Goal: Browse casually

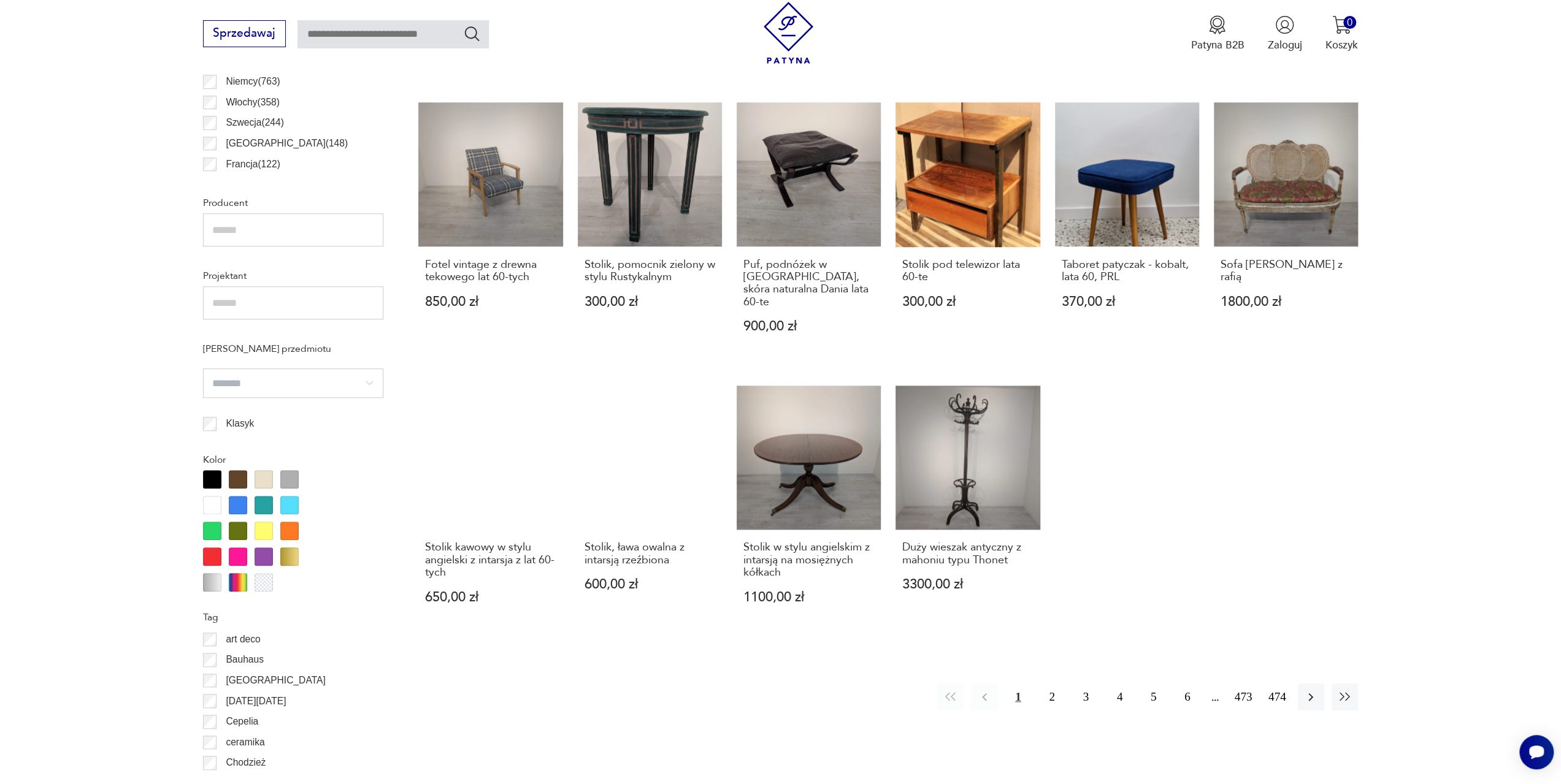
scroll to position [899, 0]
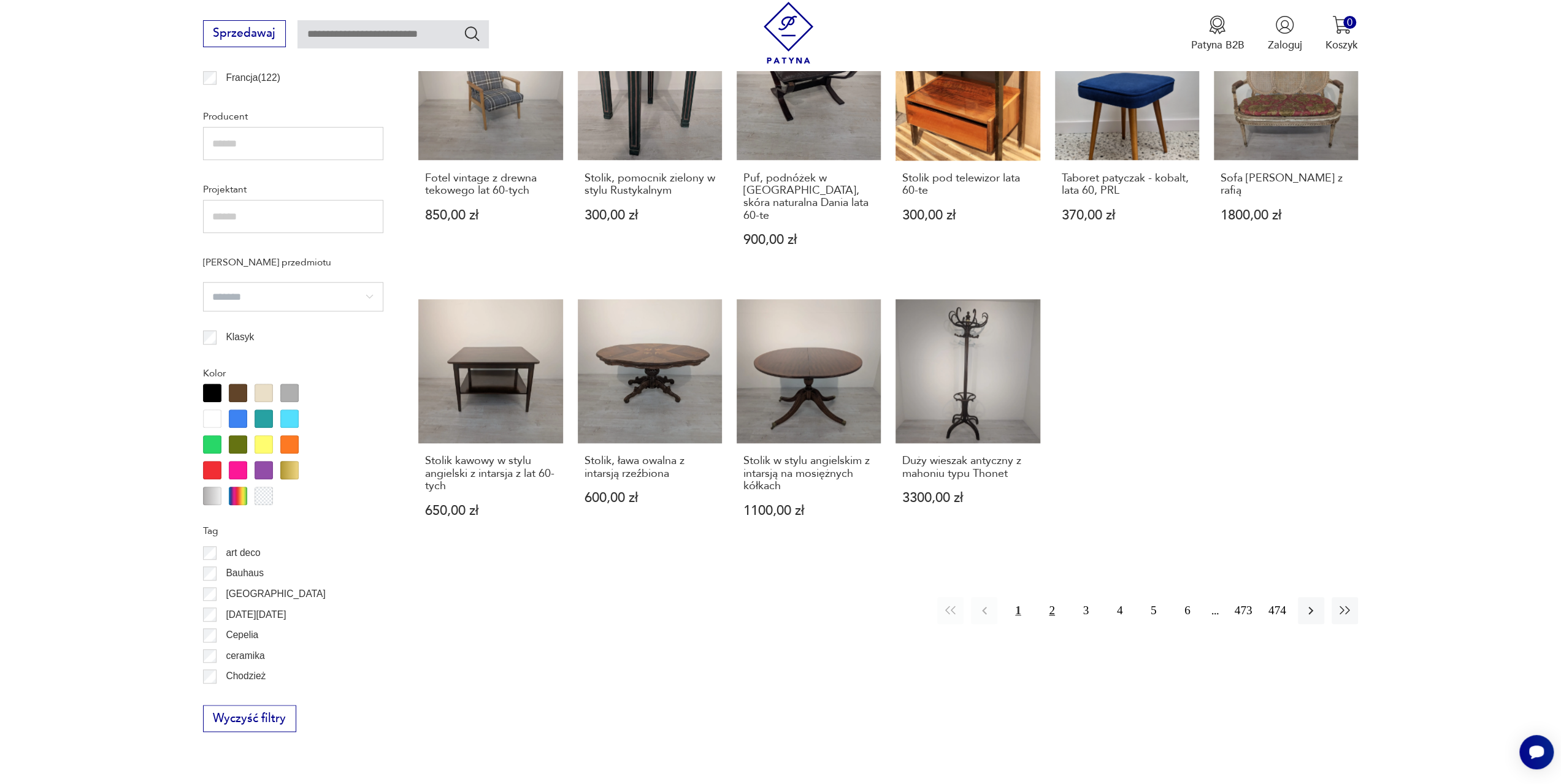
click at [1047, 597] on button "2" at bounding box center [1051, 610] width 27 height 27
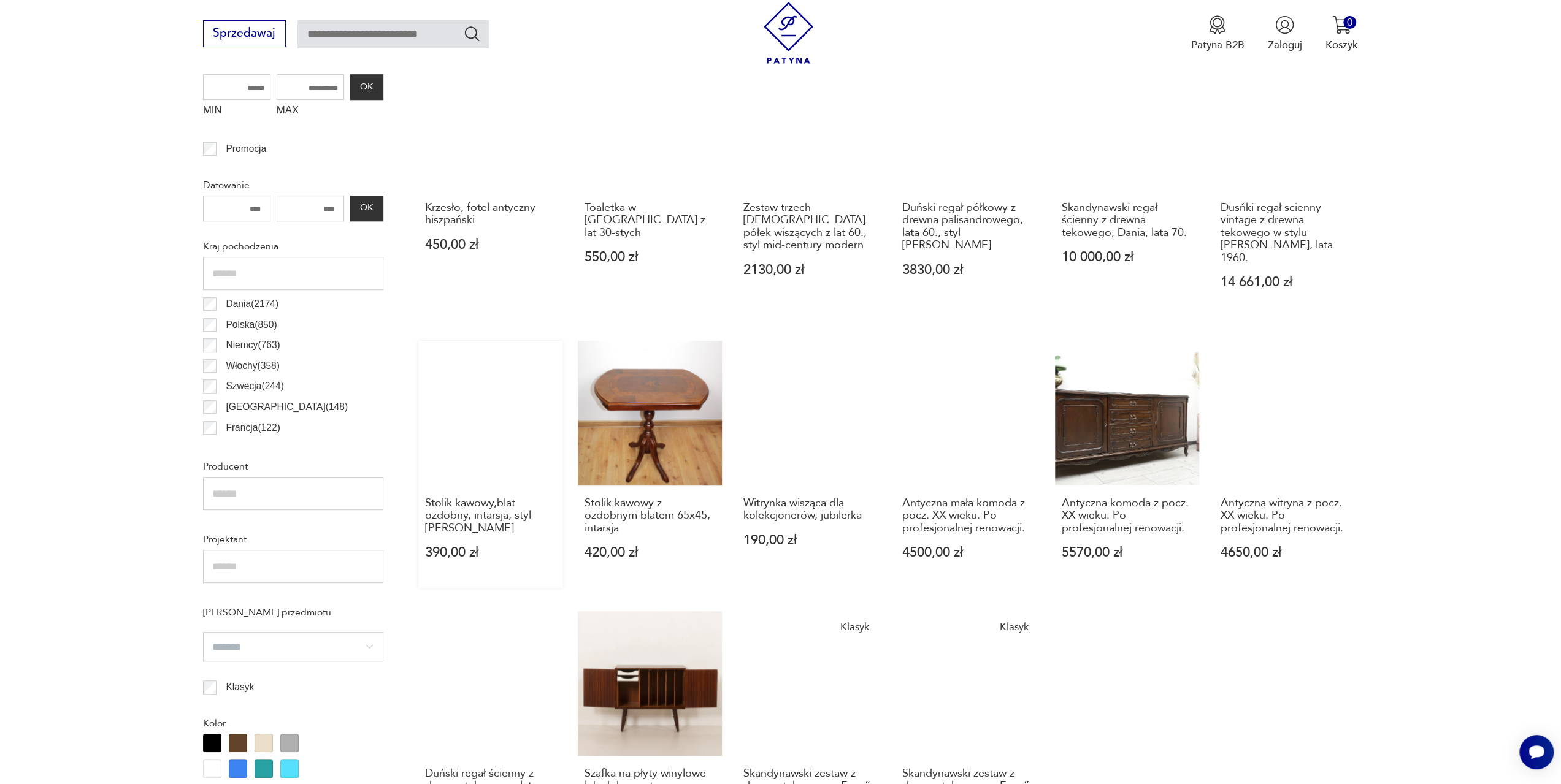
scroll to position [855, 0]
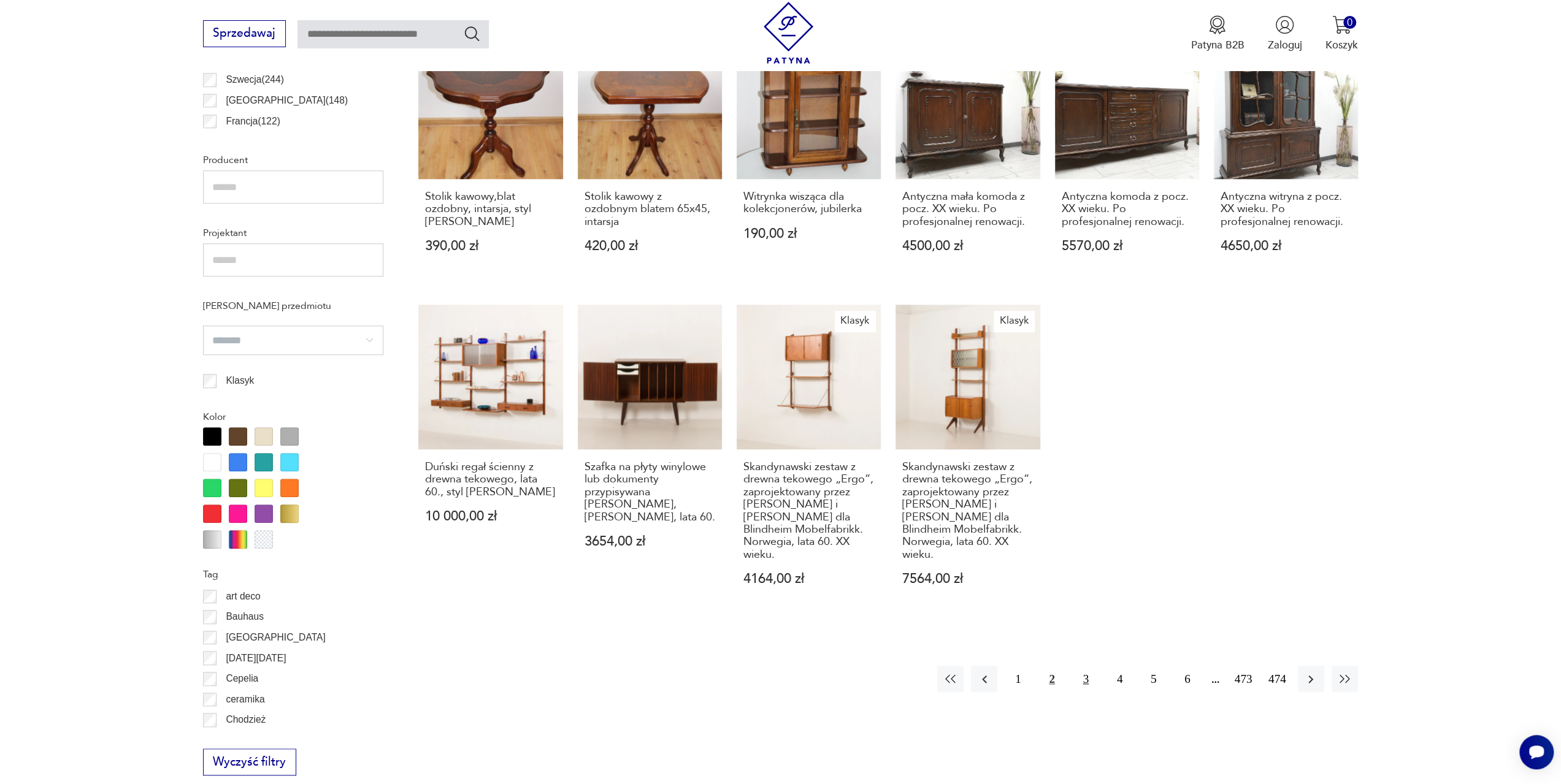
click at [1084, 666] on button "3" at bounding box center [1086, 679] width 27 height 27
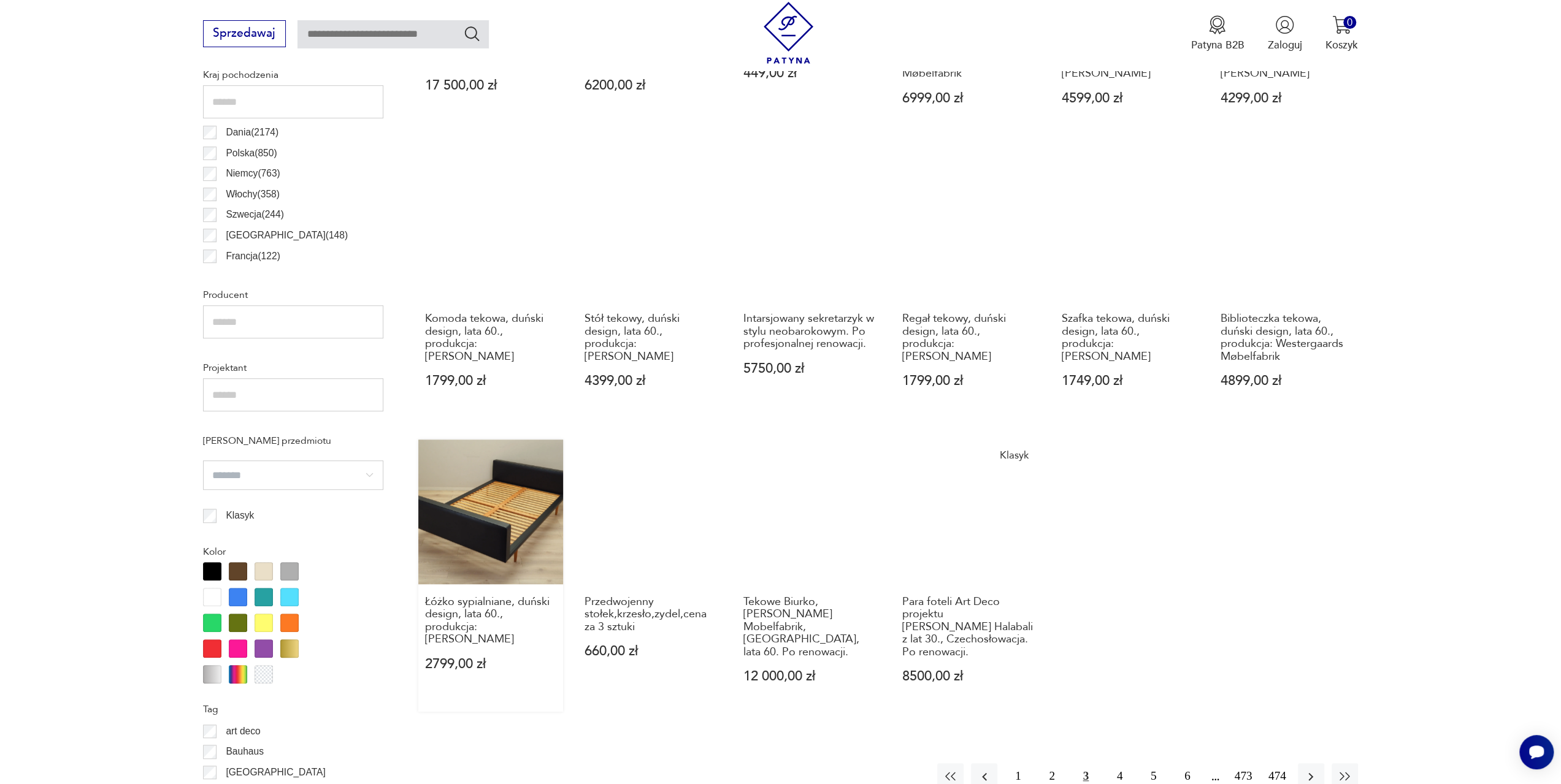
scroll to position [732, 0]
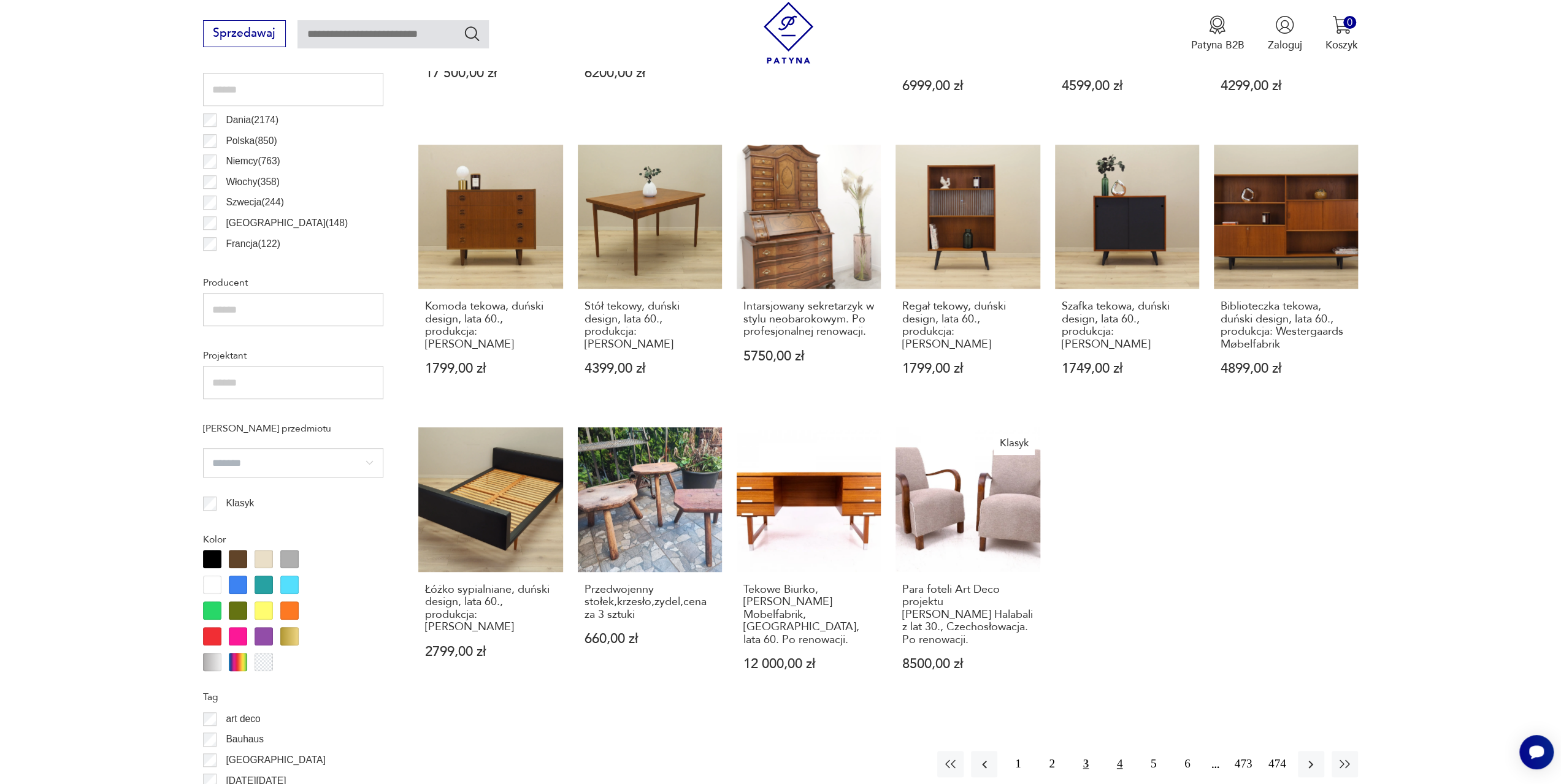
click at [1119, 751] on button "4" at bounding box center [1119, 764] width 27 height 27
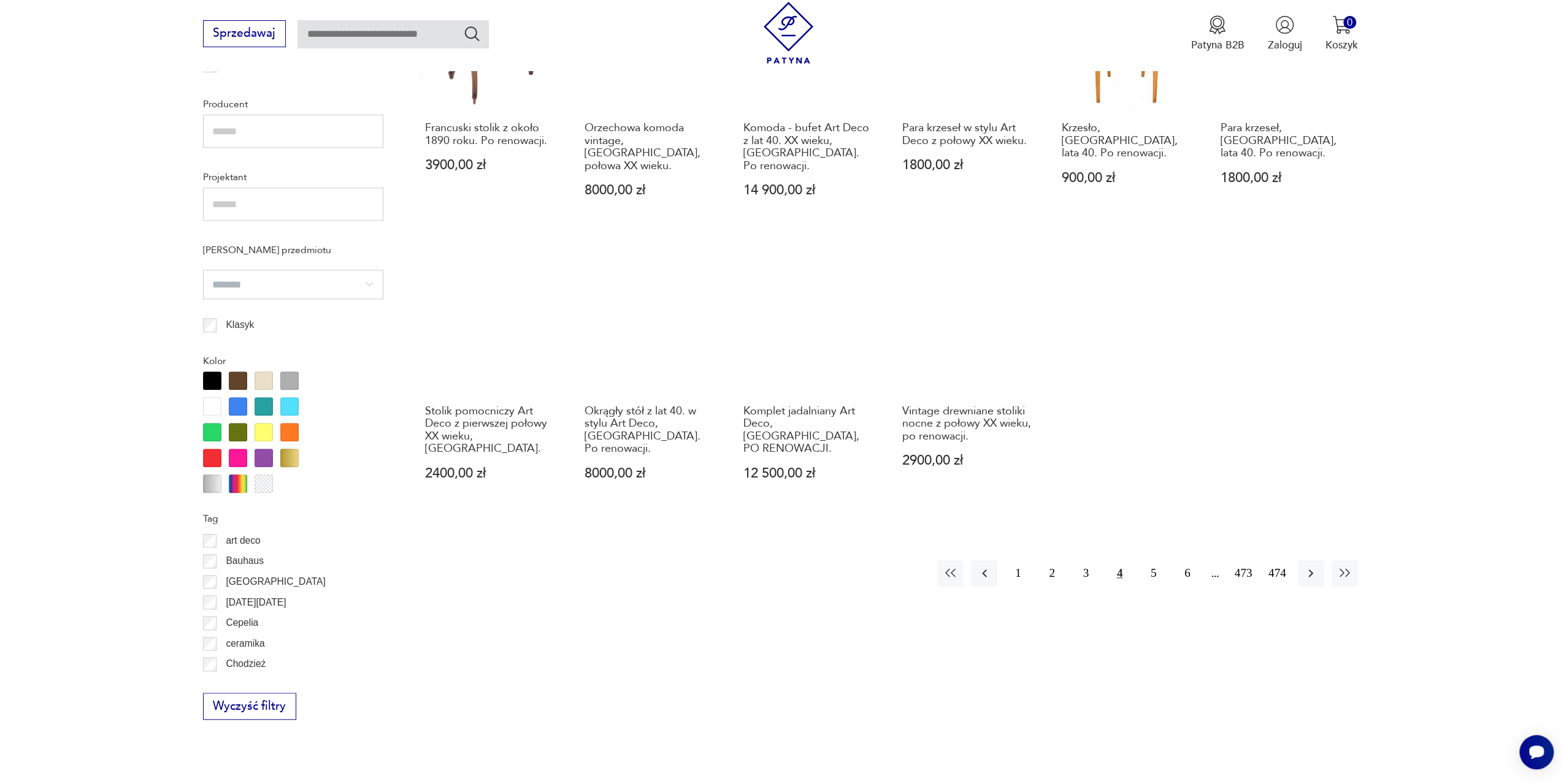
scroll to position [978, 0]
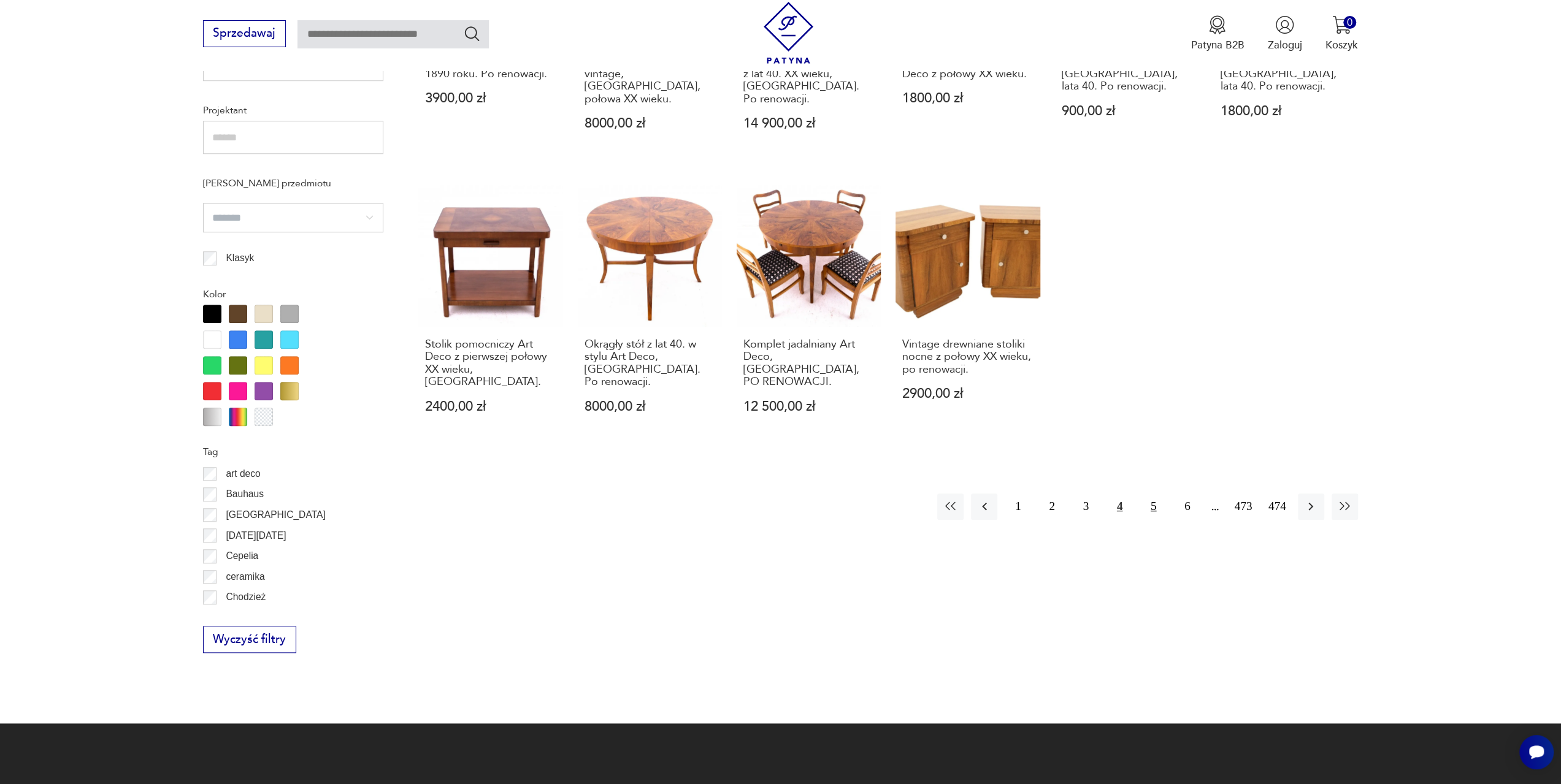
click at [1157, 494] on button "5" at bounding box center [1153, 507] width 27 height 27
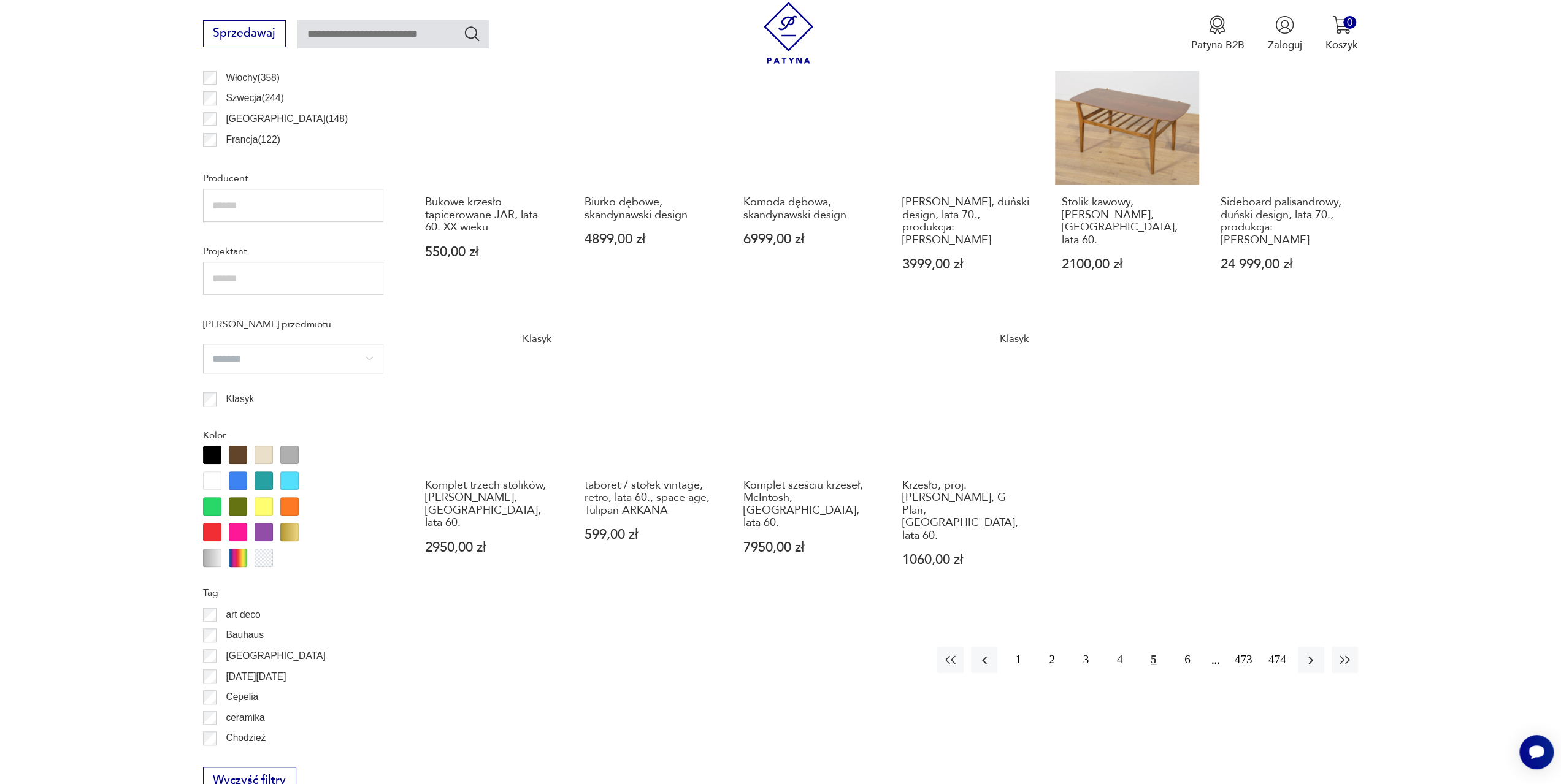
scroll to position [978, 0]
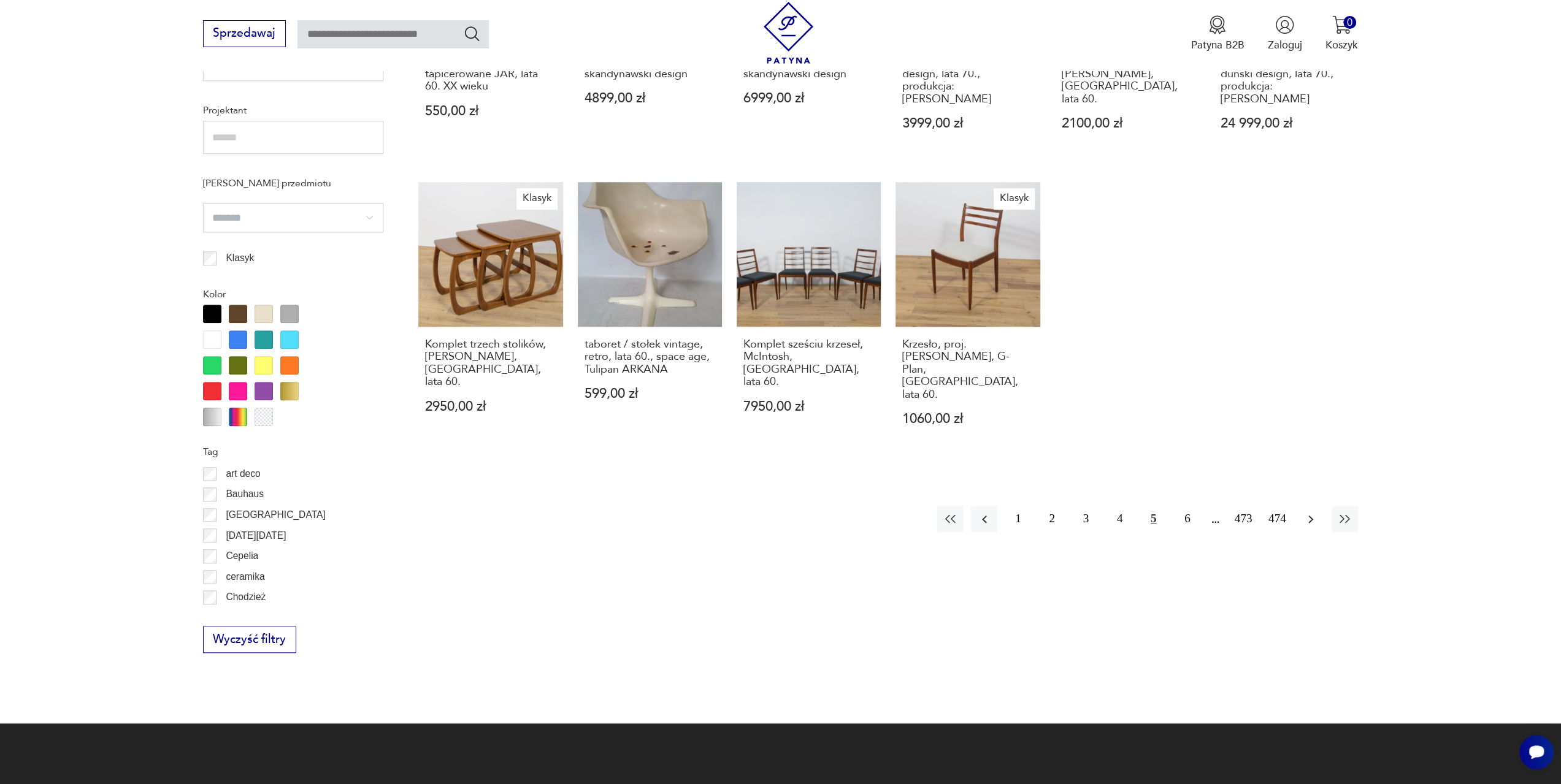
click at [1313, 512] on icon "button" at bounding box center [1310, 519] width 15 height 15
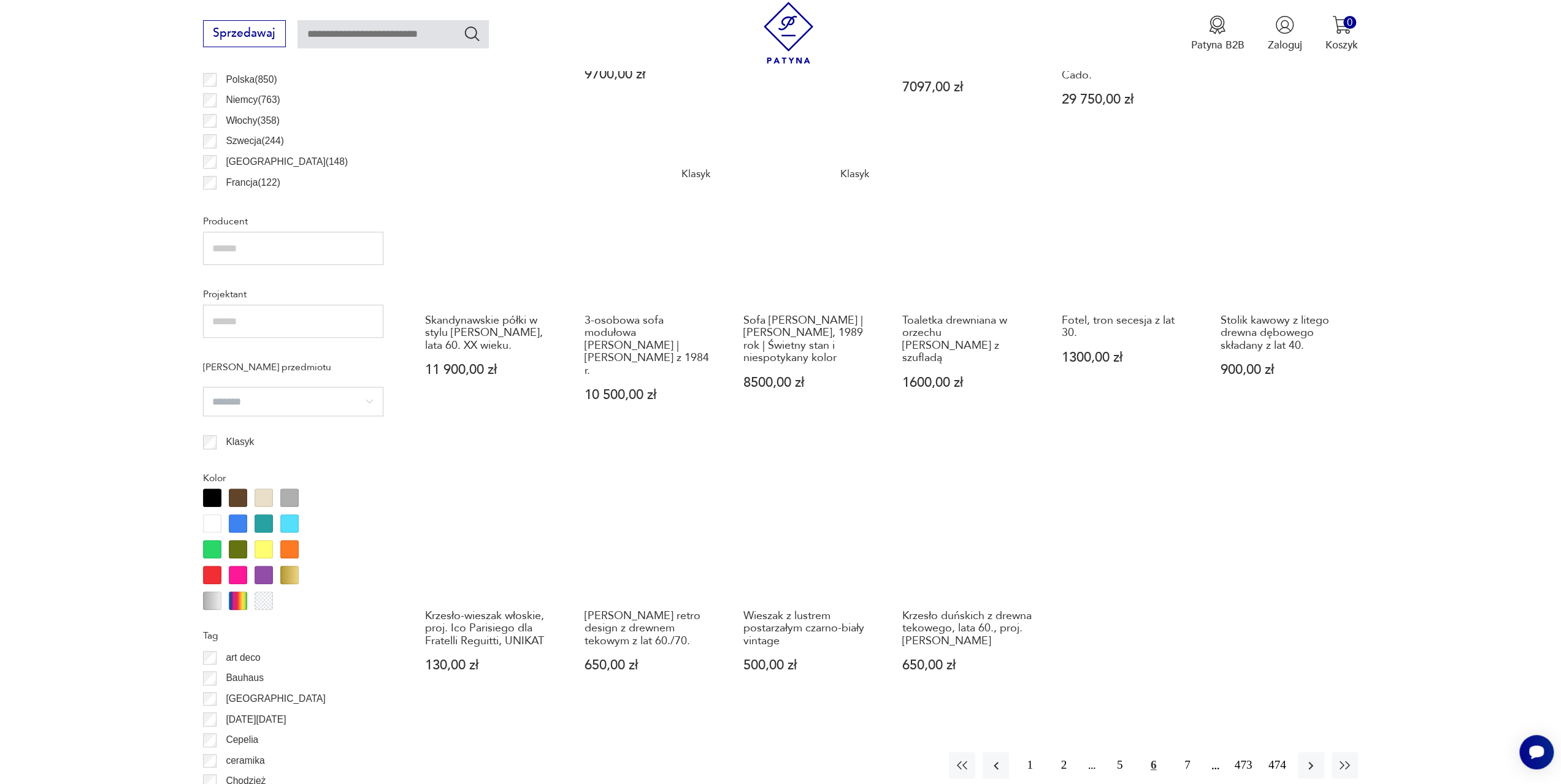
scroll to position [978, 0]
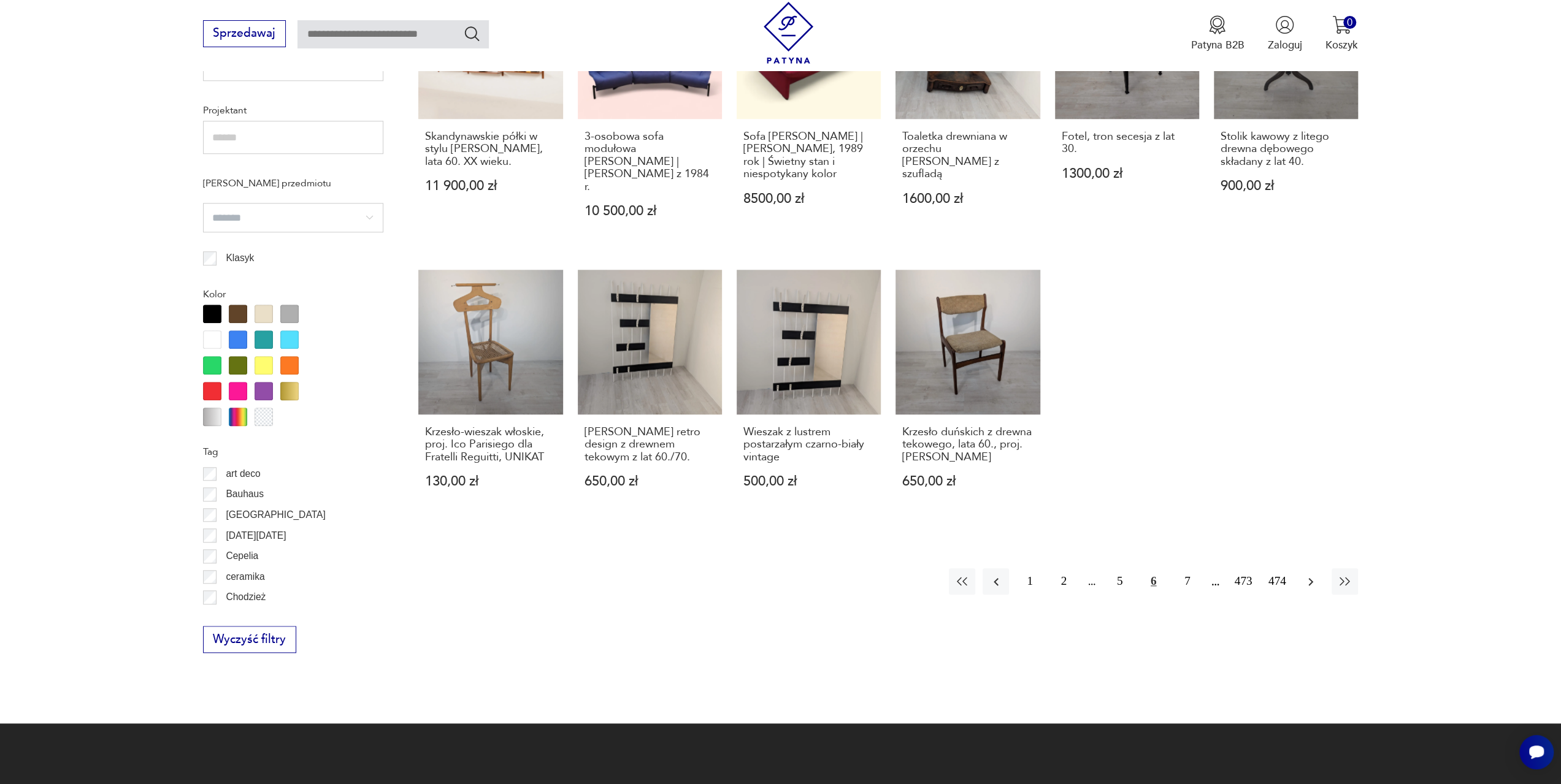
click at [1312, 574] on icon "button" at bounding box center [1310, 582] width 15 height 15
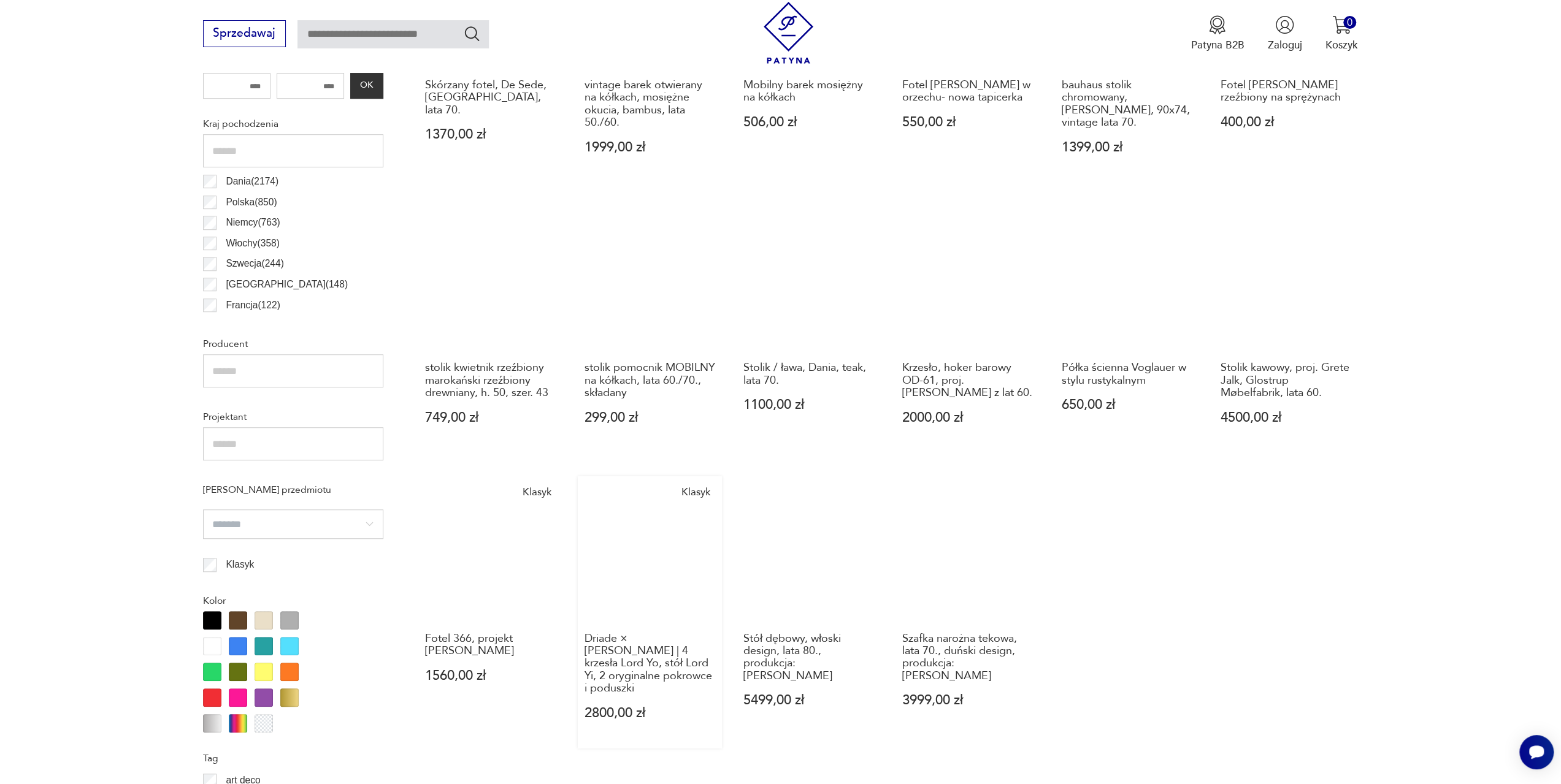
scroll to position [916, 0]
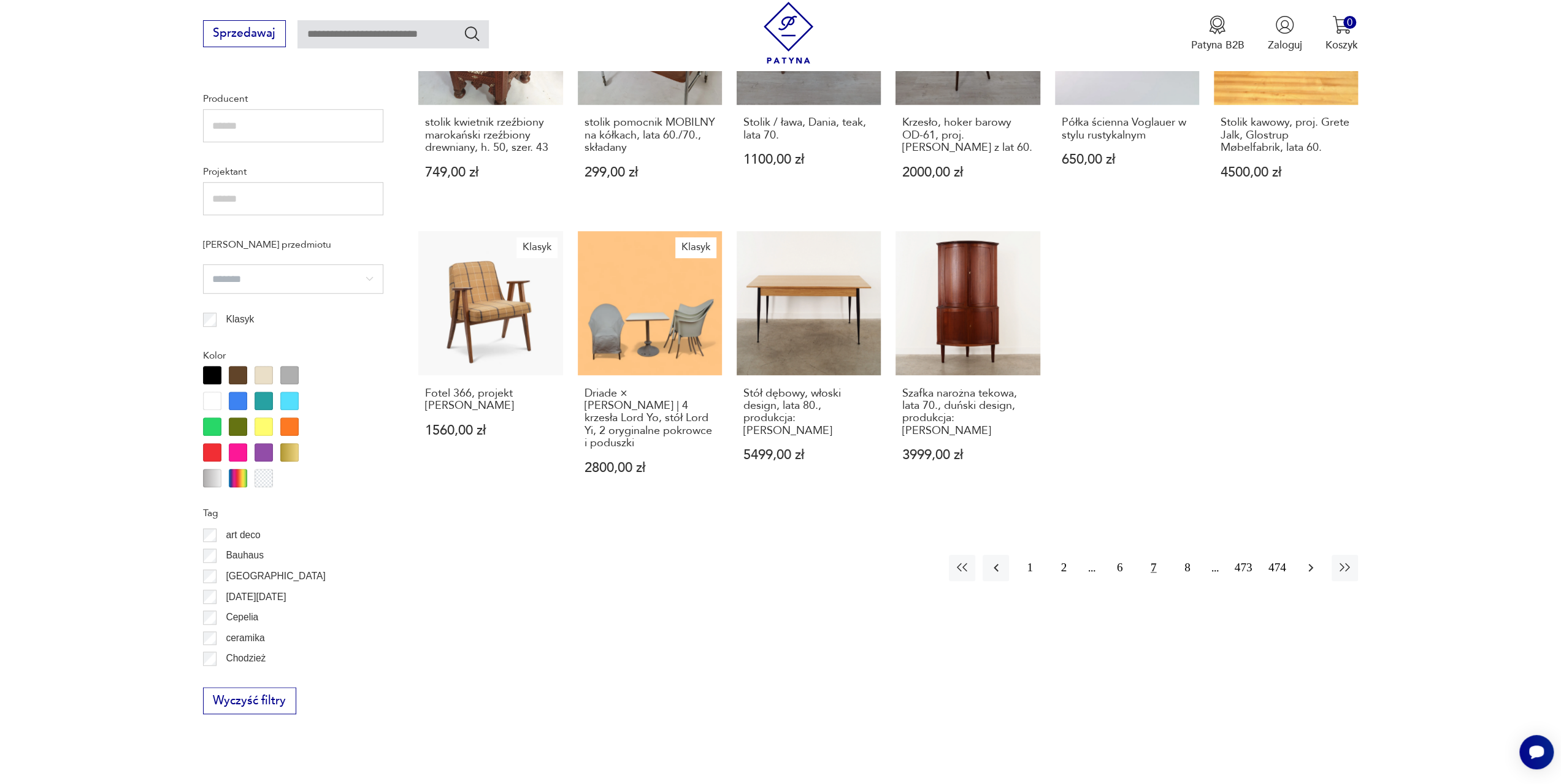
click at [1310, 561] on icon "button" at bounding box center [1310, 568] width 15 height 15
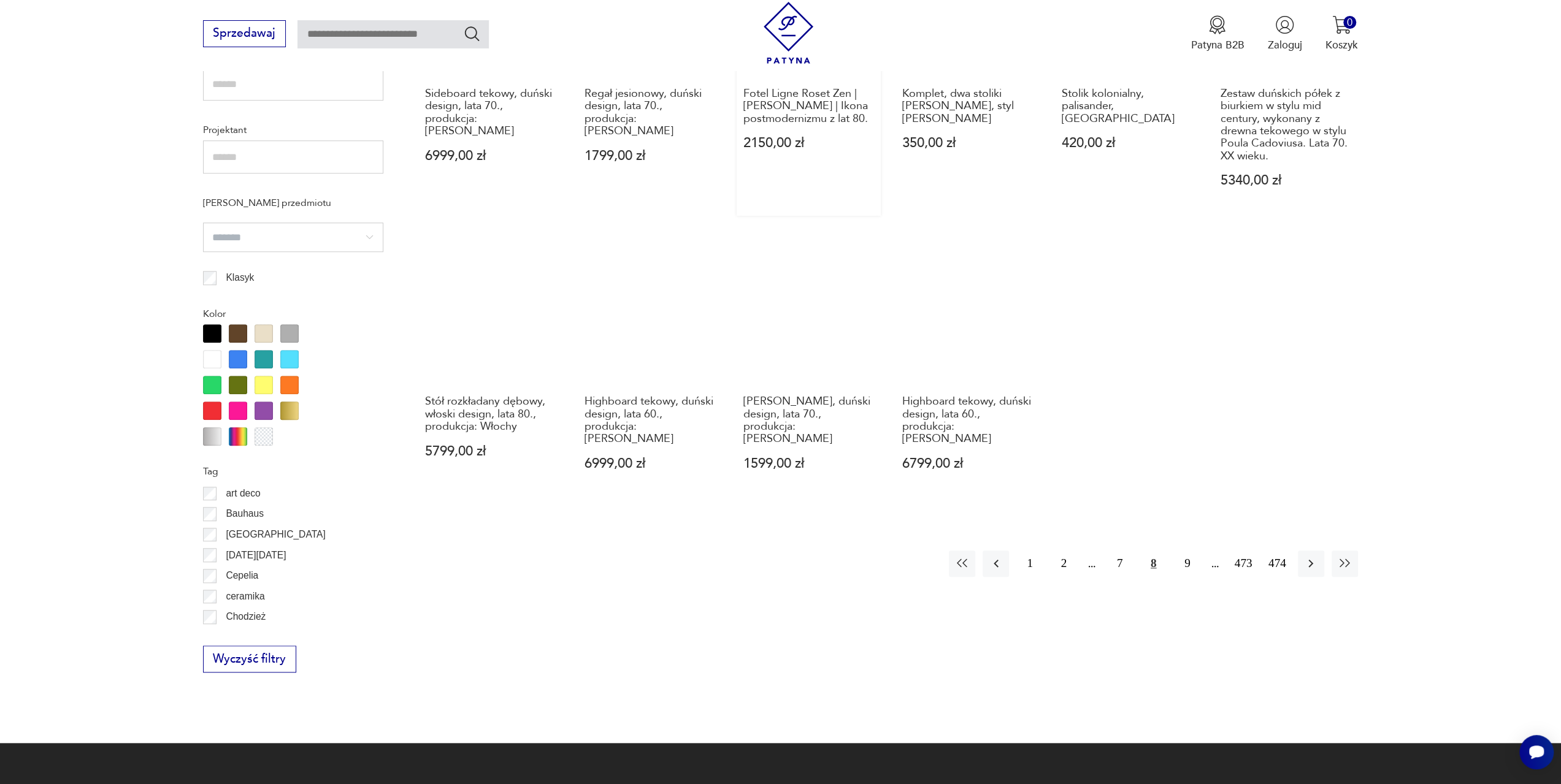
scroll to position [978, 0]
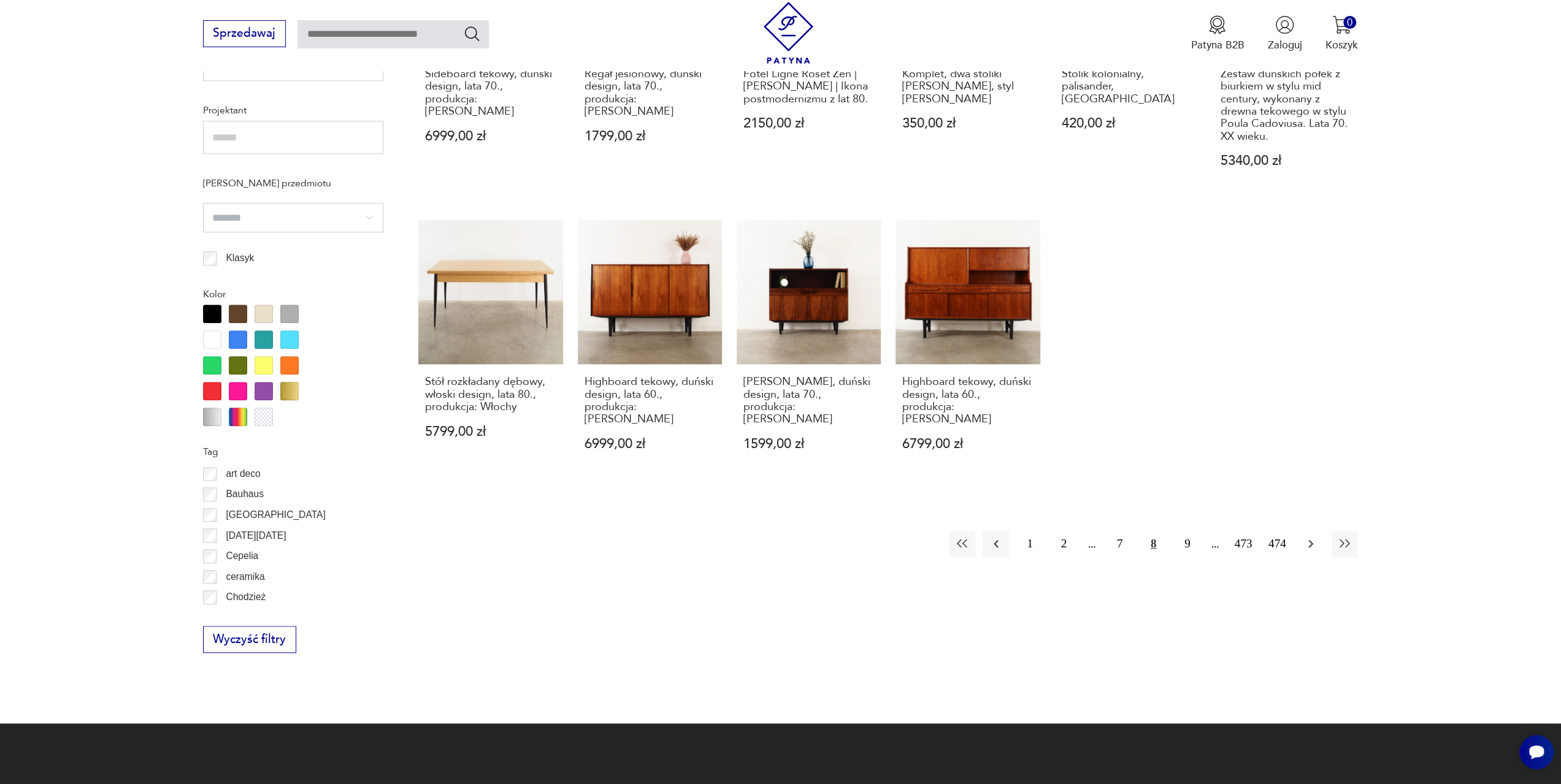
click at [1308, 536] on icon "button" at bounding box center [1310, 544] width 15 height 15
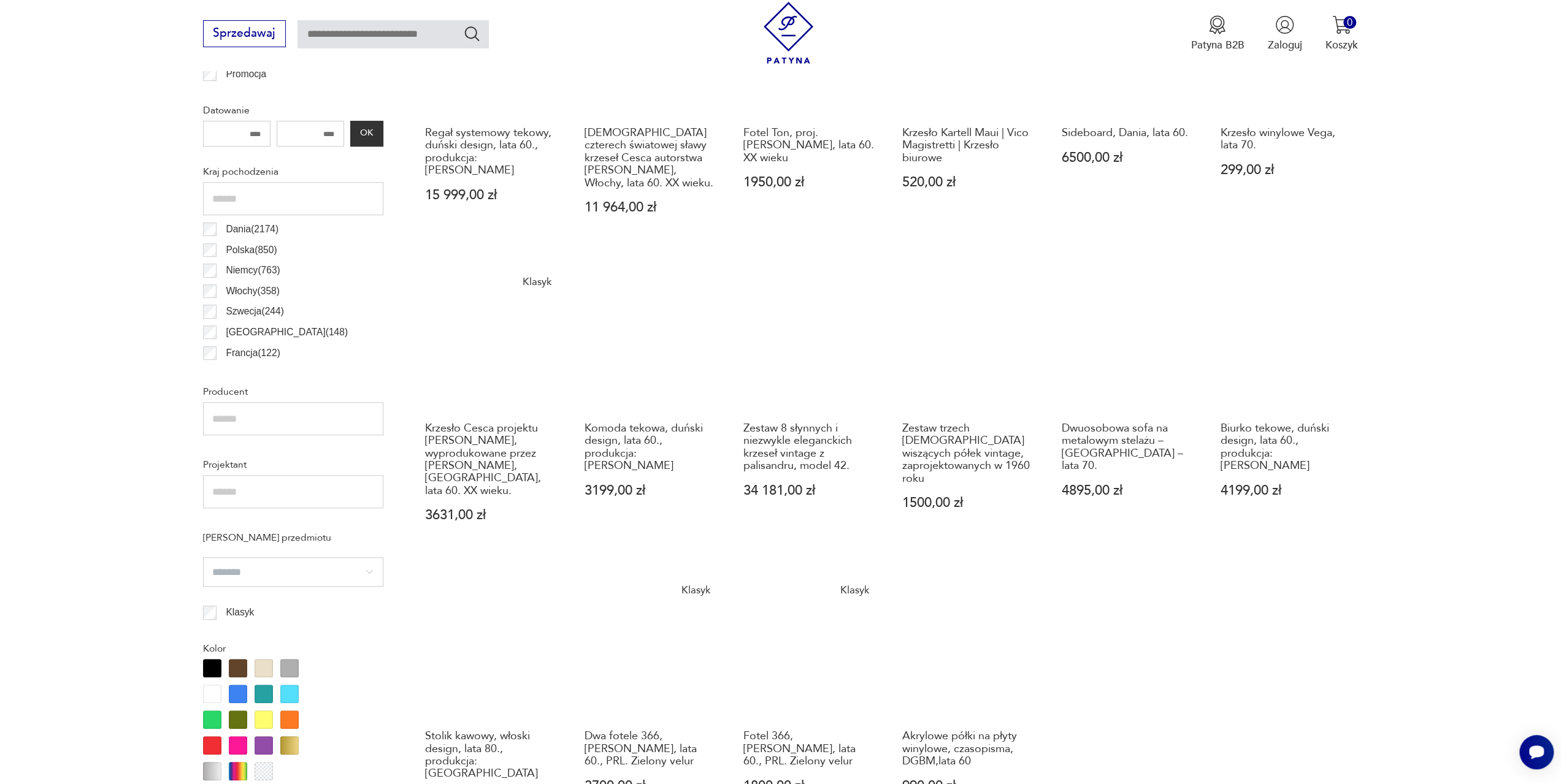
scroll to position [794, 0]
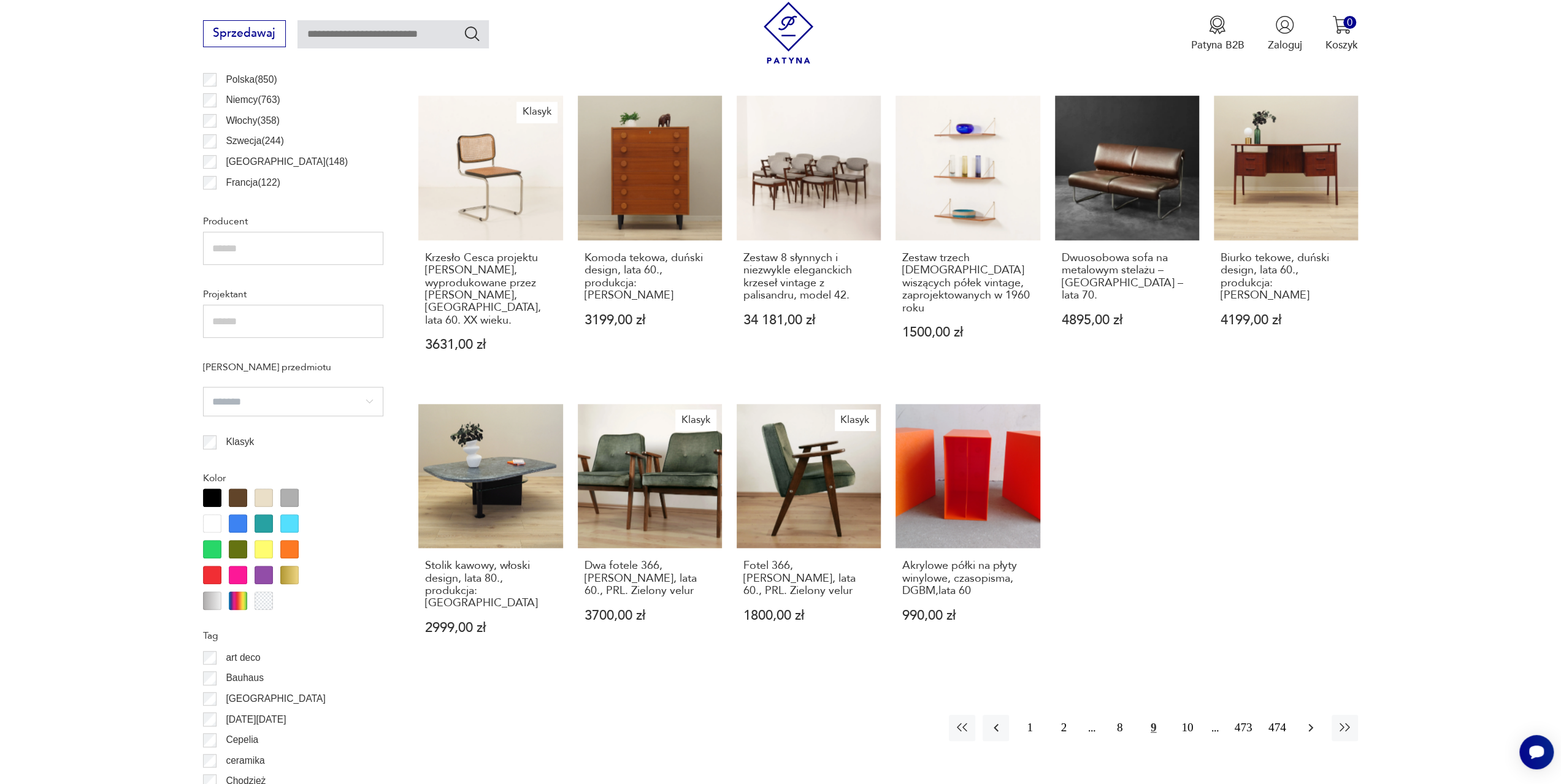
click at [1315, 720] on icon "button" at bounding box center [1310, 728] width 15 height 15
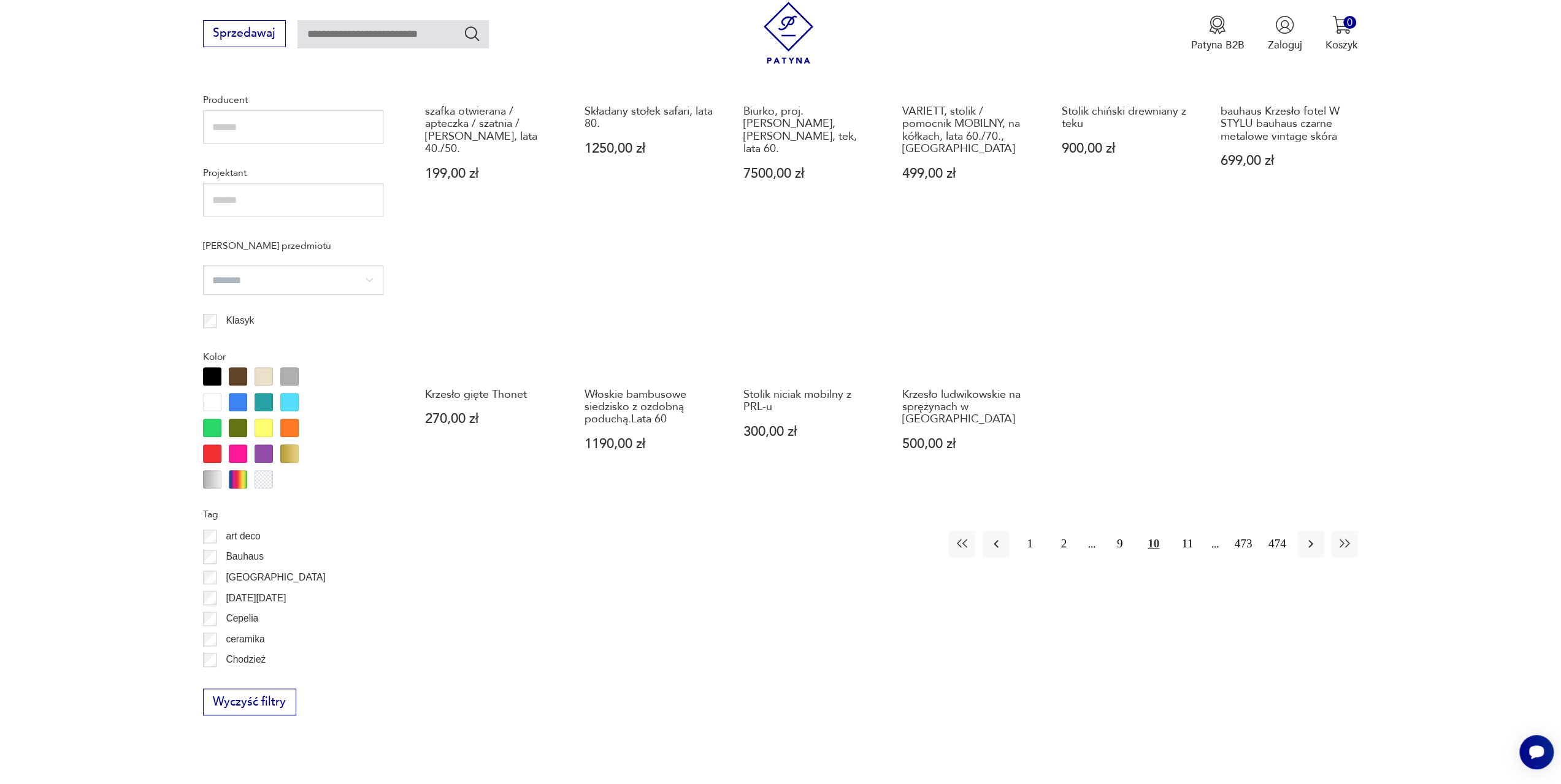
scroll to position [916, 0]
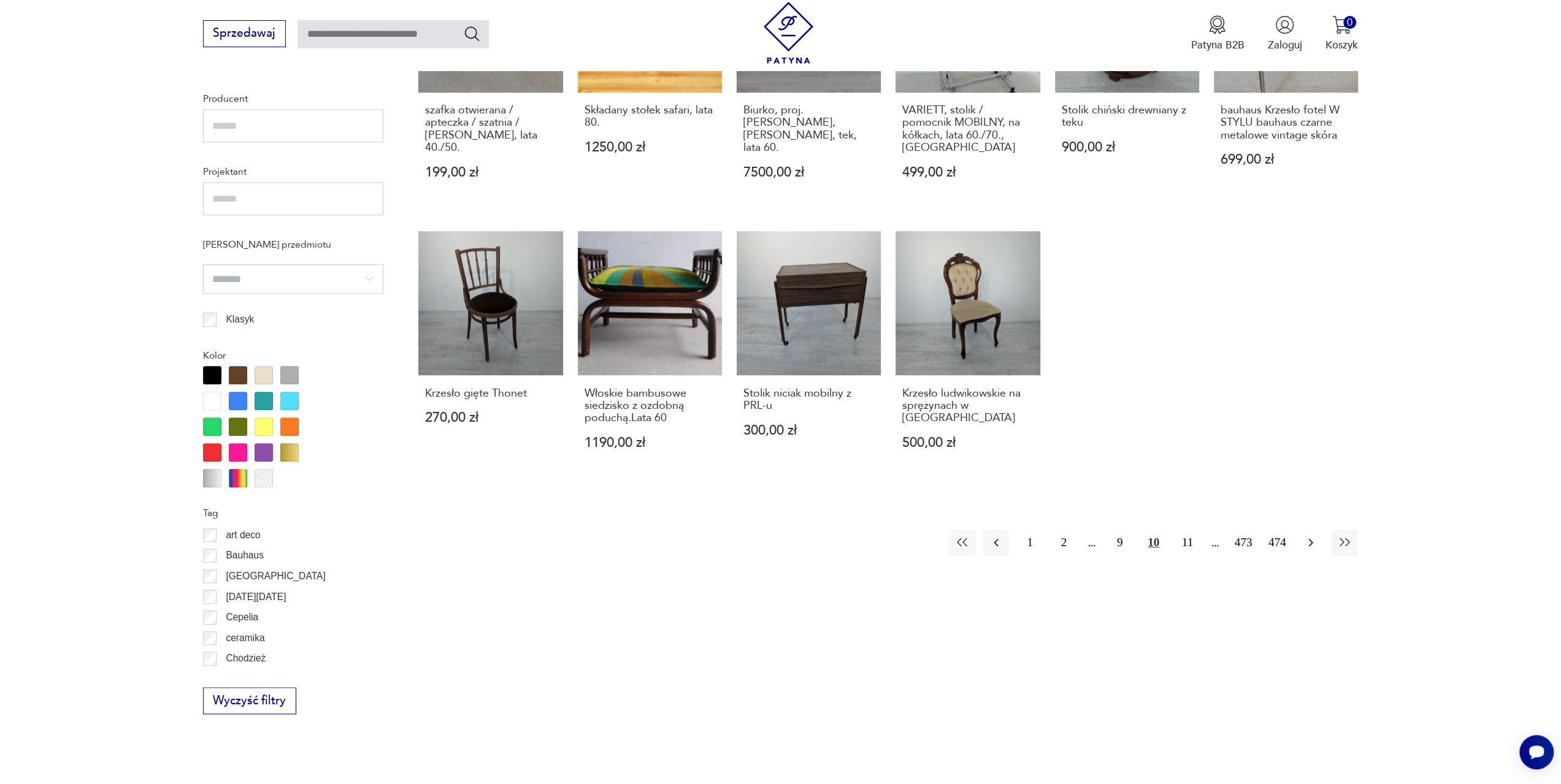
click at [1312, 544] on icon "button" at bounding box center [1310, 543] width 15 height 15
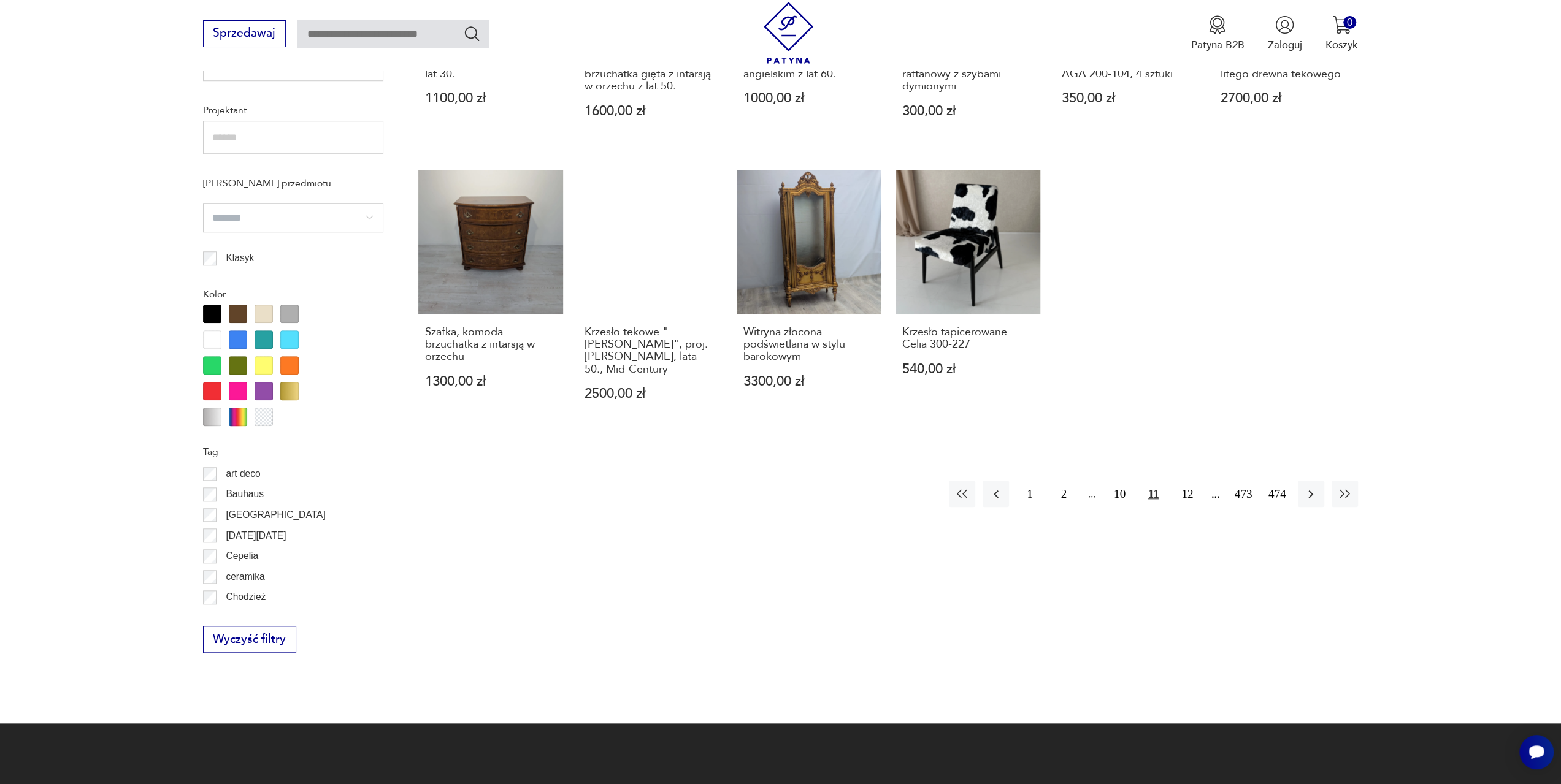
scroll to position [794, 0]
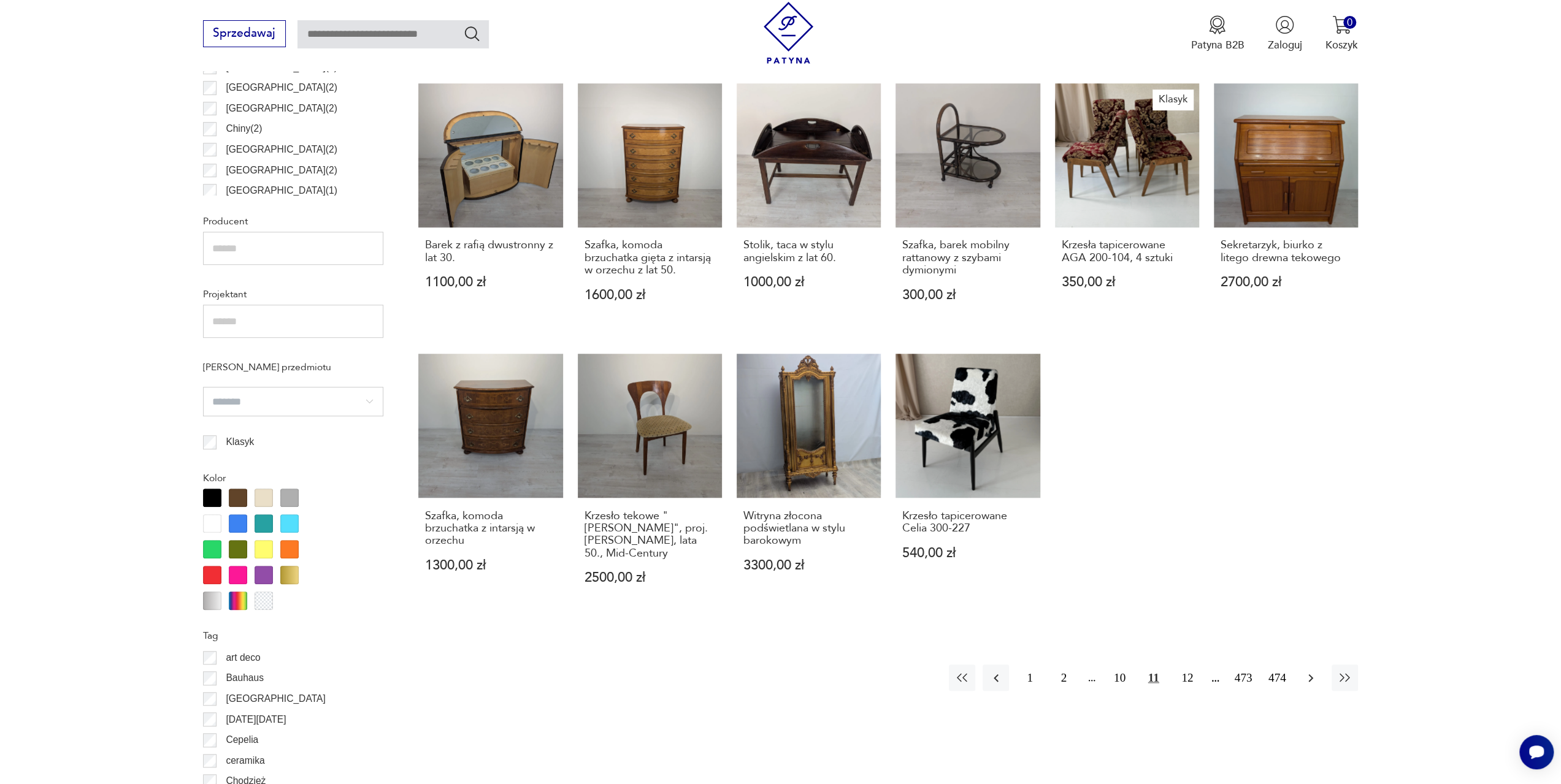
click at [1311, 673] on icon "button" at bounding box center [1311, 678] width 5 height 8
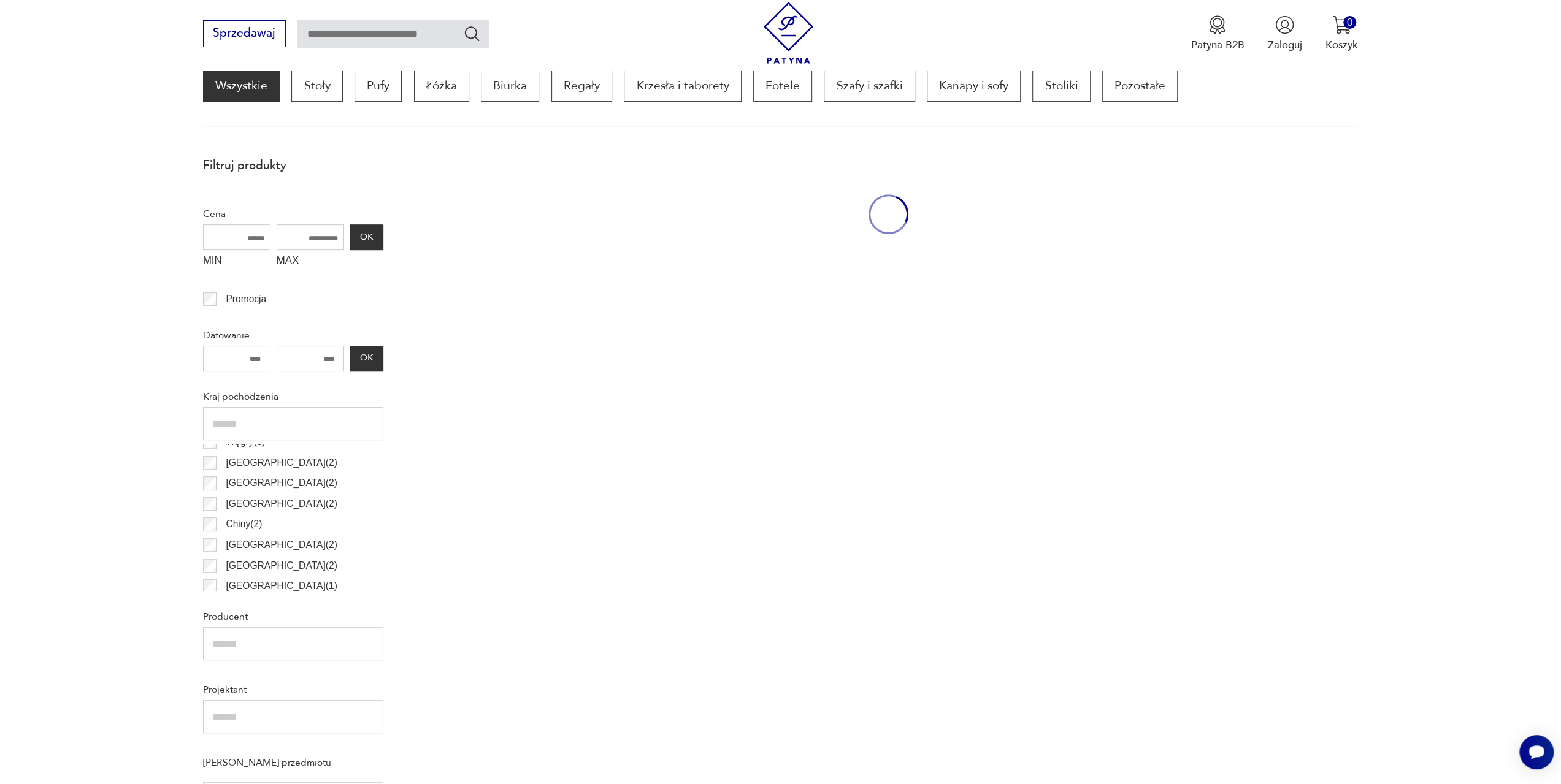
scroll to position [365, 0]
